Goal: Task Accomplishment & Management: Use online tool/utility

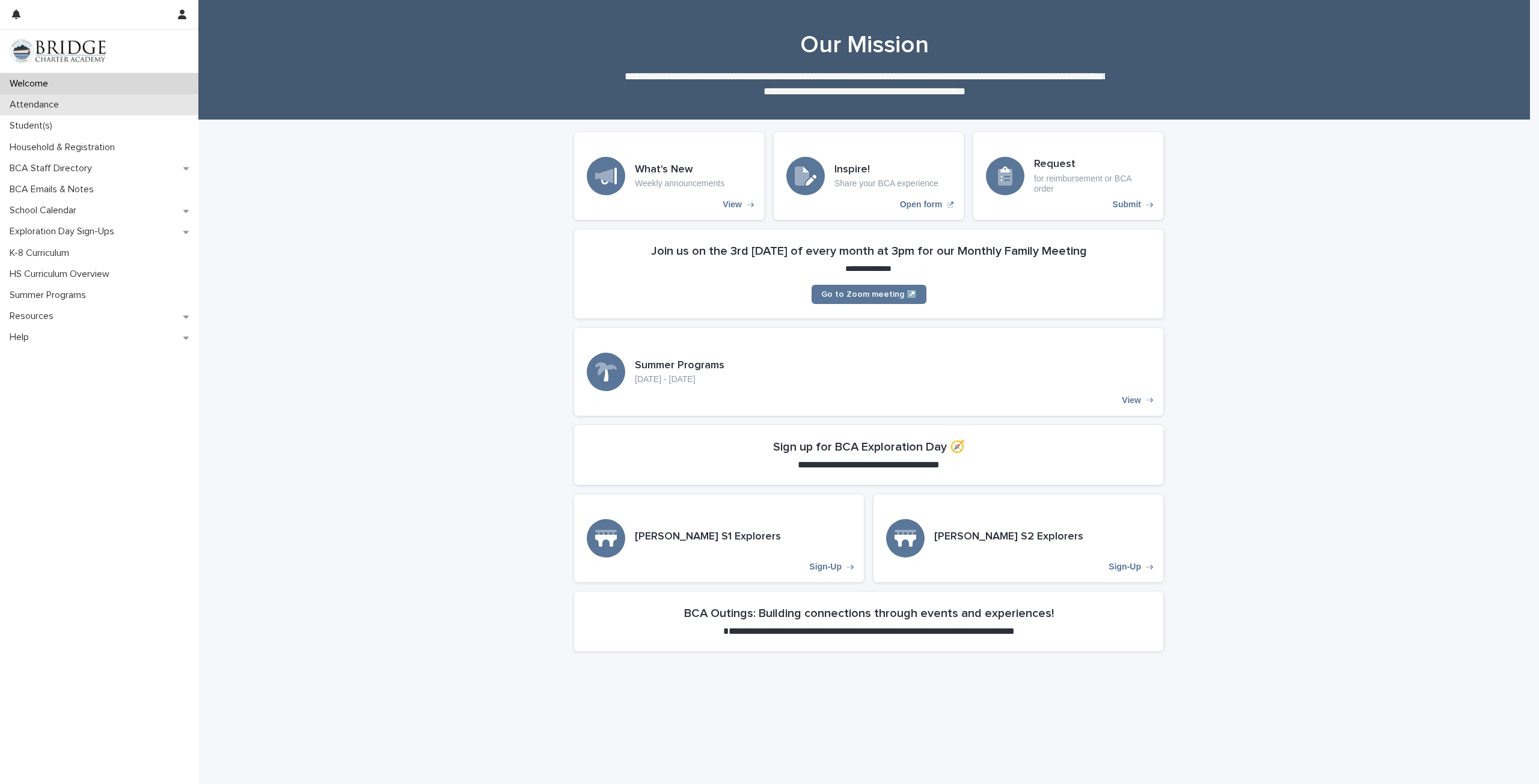
click at [82, 103] on div "Attendance" at bounding box center [99, 104] width 198 height 21
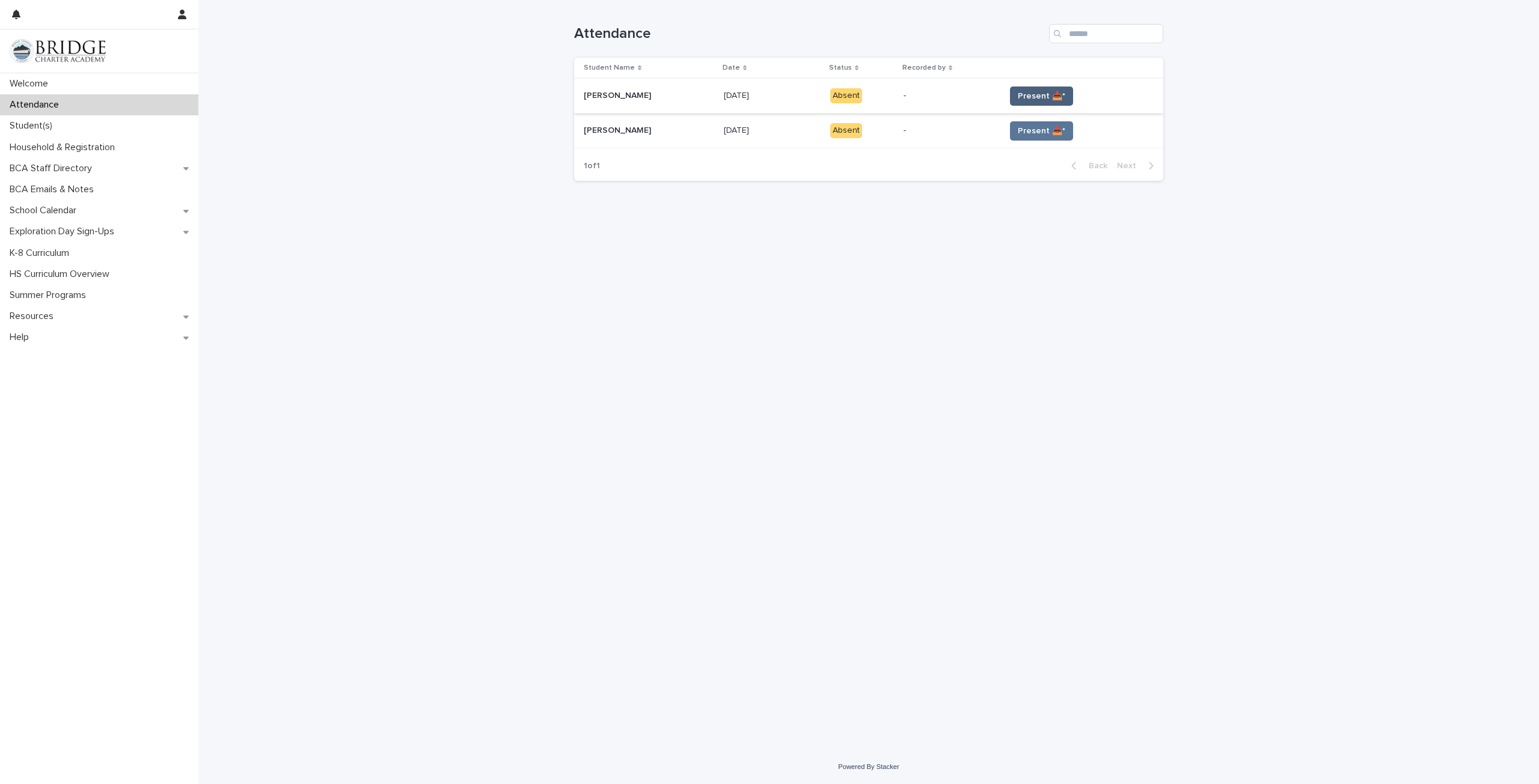
click at [1040, 101] on span "Present 📥*" at bounding box center [1041, 97] width 47 height 12
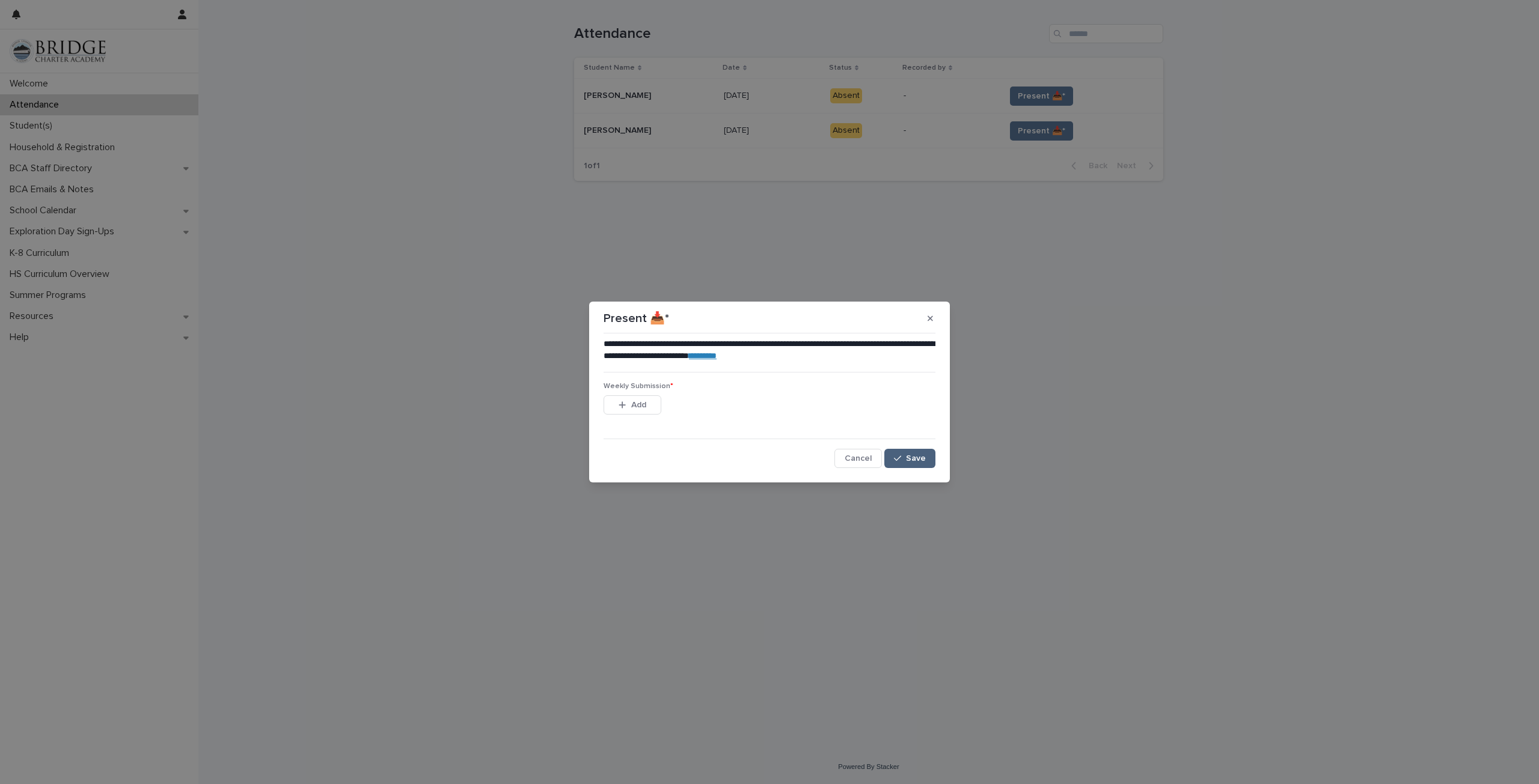
click at [908, 466] on button "Save" at bounding box center [910, 459] width 51 height 20
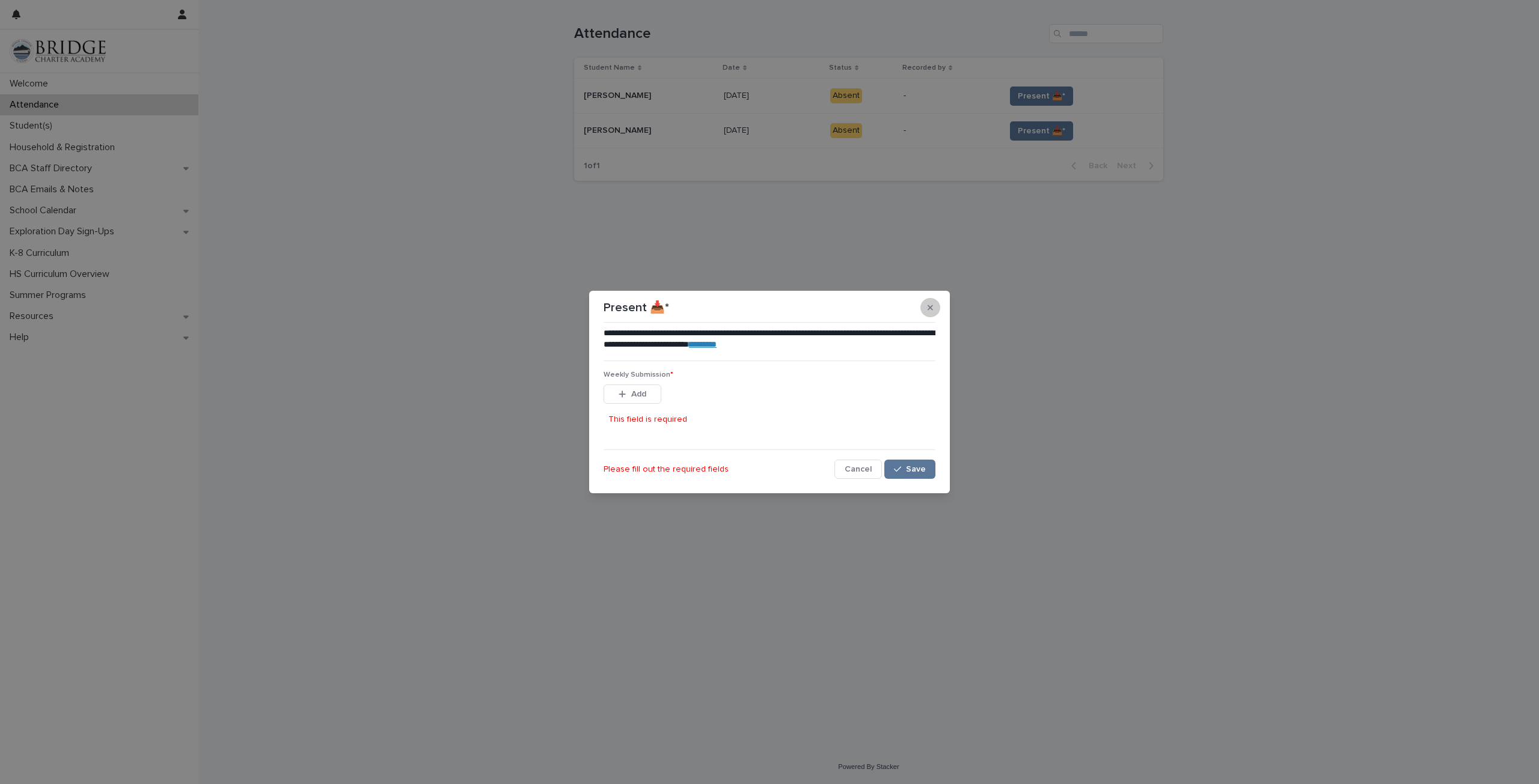
click at [933, 310] on icon "button" at bounding box center [930, 307] width 5 height 9
